Goal: Transaction & Acquisition: Purchase product/service

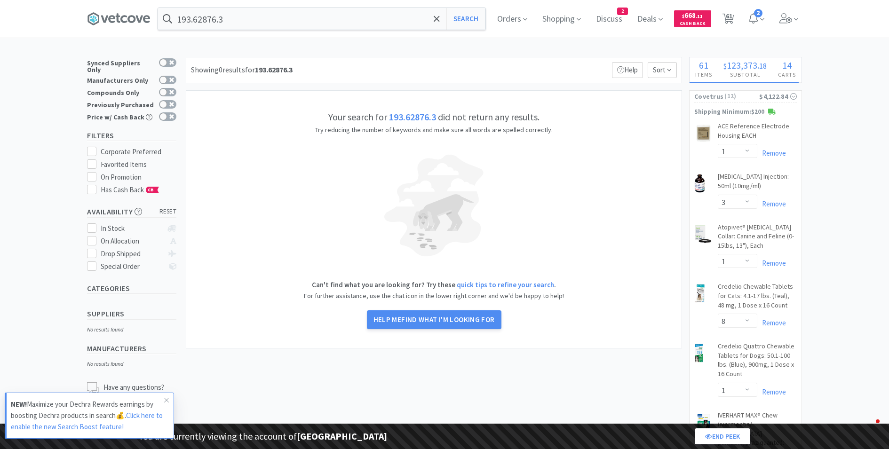
select select "1"
select select "3"
select select "1"
select select "8"
select select "1"
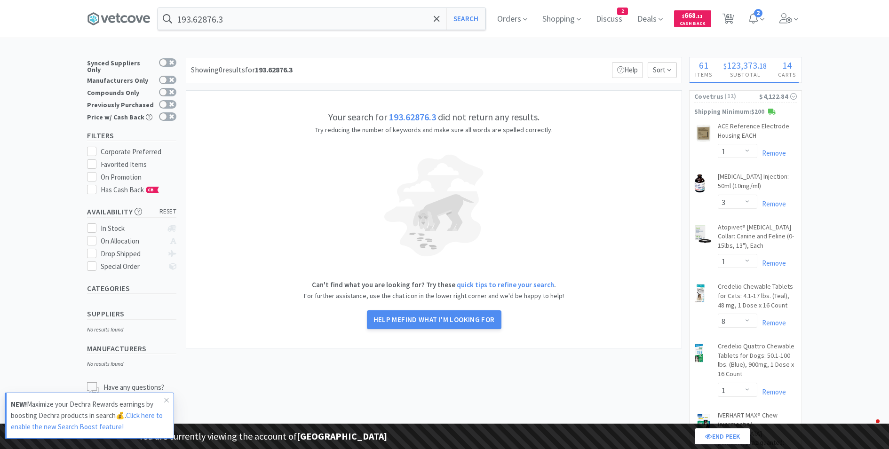
select select "1"
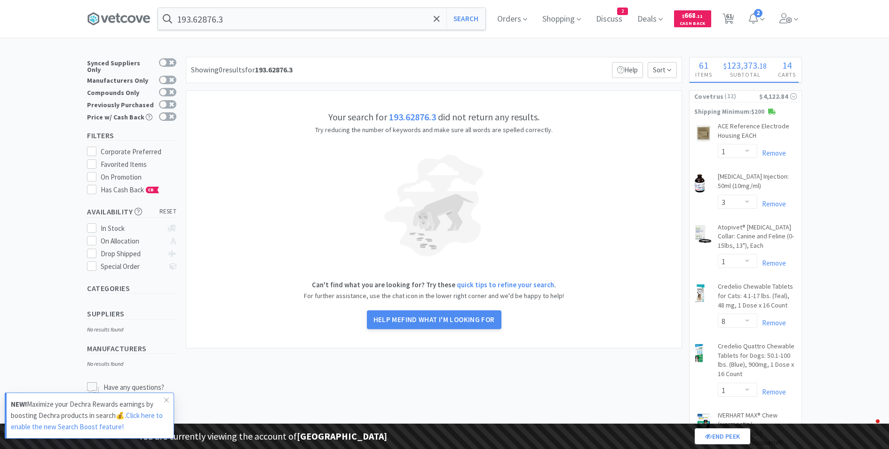
select select "2"
select select "3"
select select "4"
select select "1"
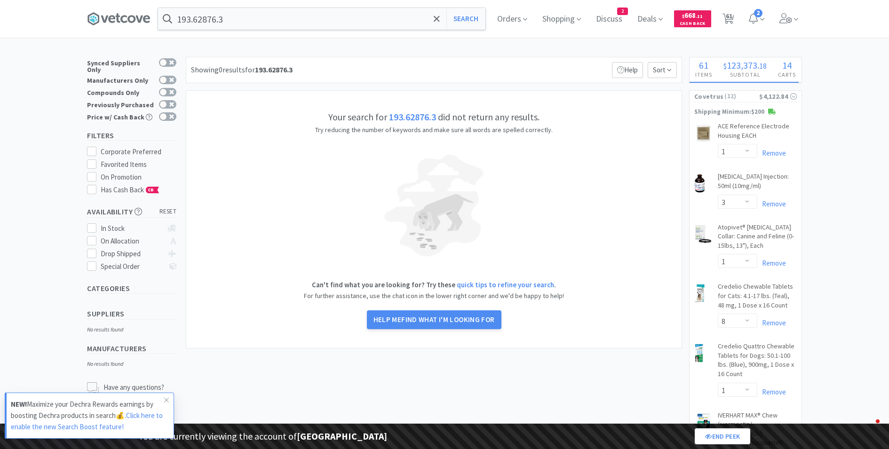
select select "1"
select select "2"
select select "1"
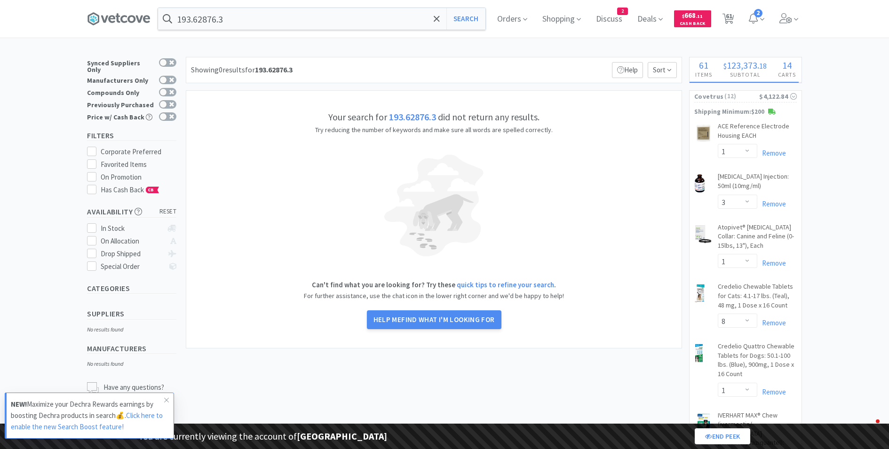
select select "5"
select select "2"
select select "1"
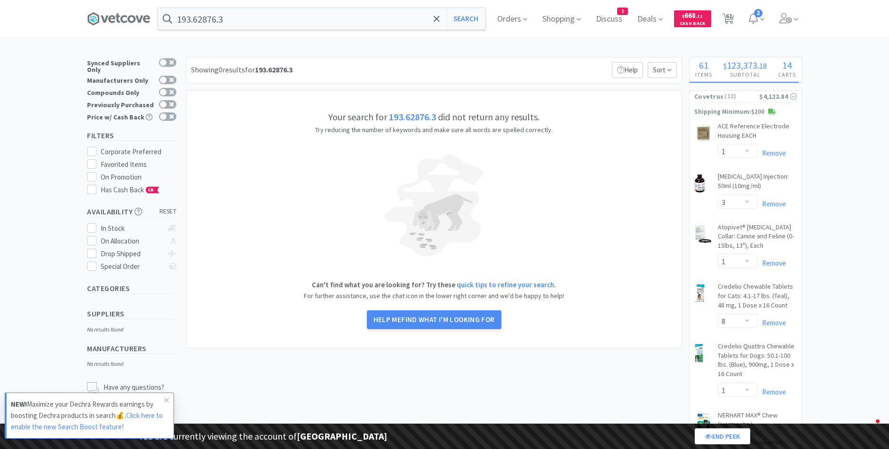
select select "1"
select select "4"
select select "1"
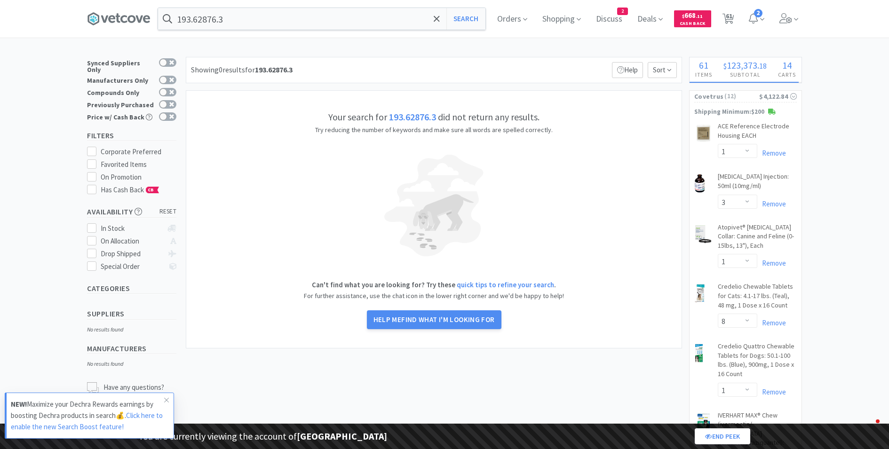
select select "1"
select select "3"
select select "2"
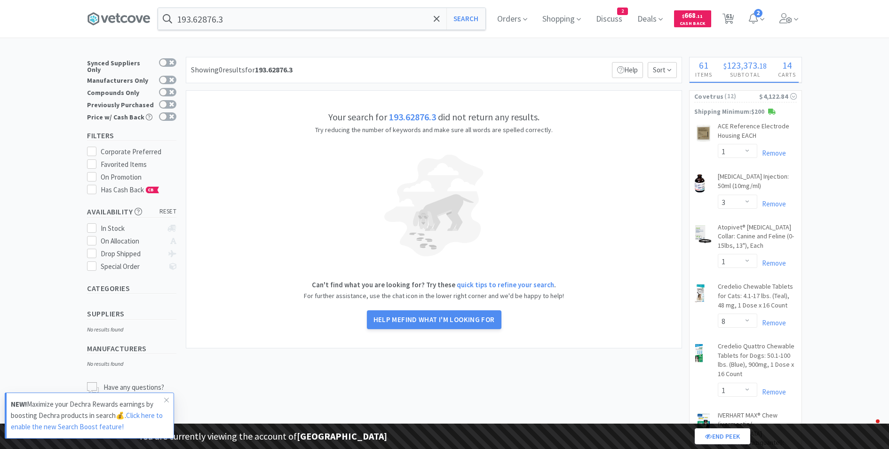
select select "3"
select select "1"
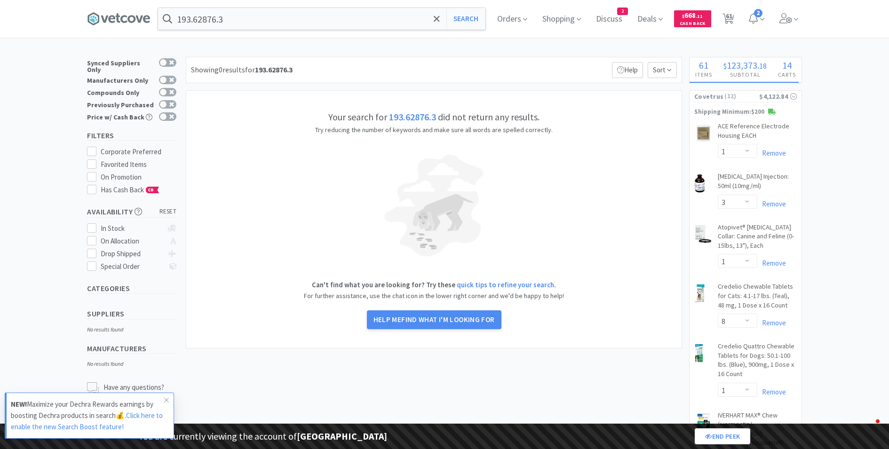
select select "24"
select select "20"
select select "125"
select select "2"
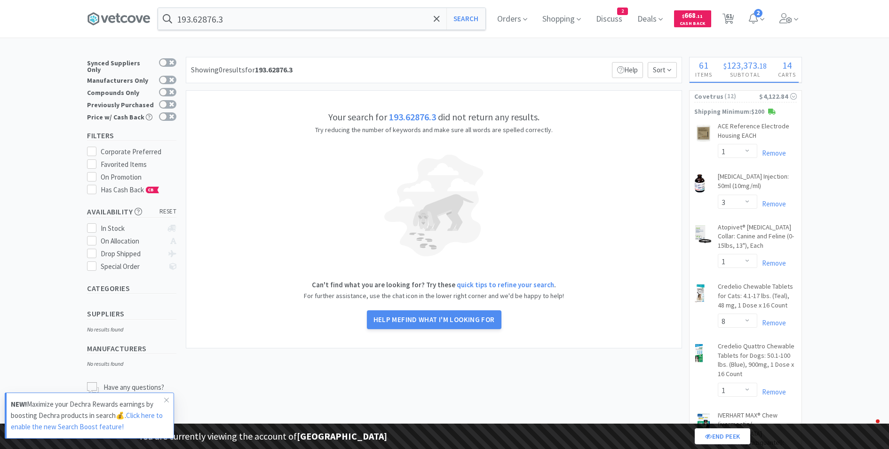
select select "100"
select select "163"
select select "15"
select select "18"
select select "191"
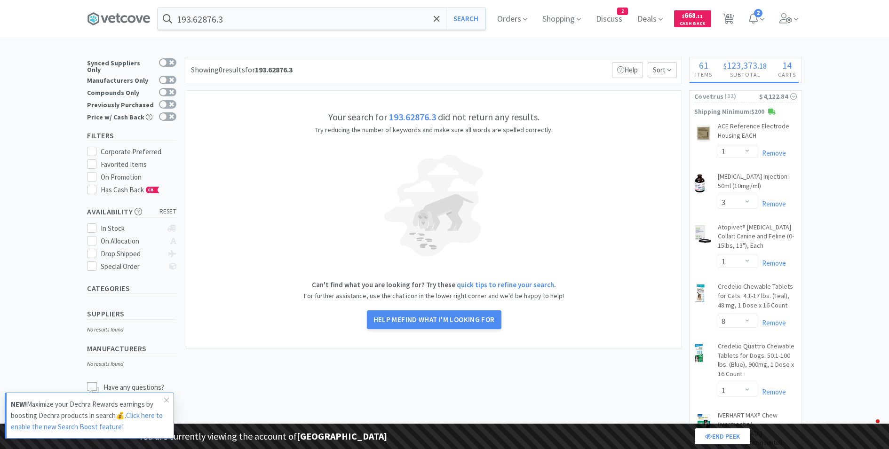
select select "3"
select select "2"
select select "7"
select select "4"
select select "9"
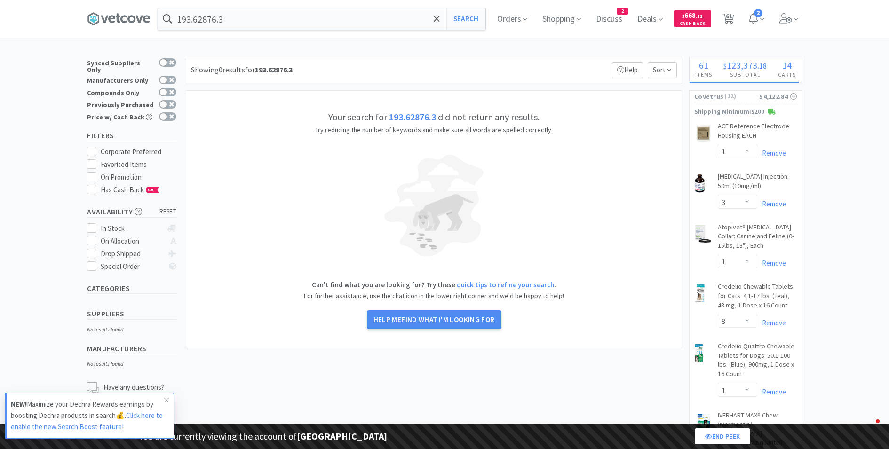
select select "12"
select select "6"
select select "7"
select select "8"
